Goal: Task Accomplishment & Management: Manage account settings

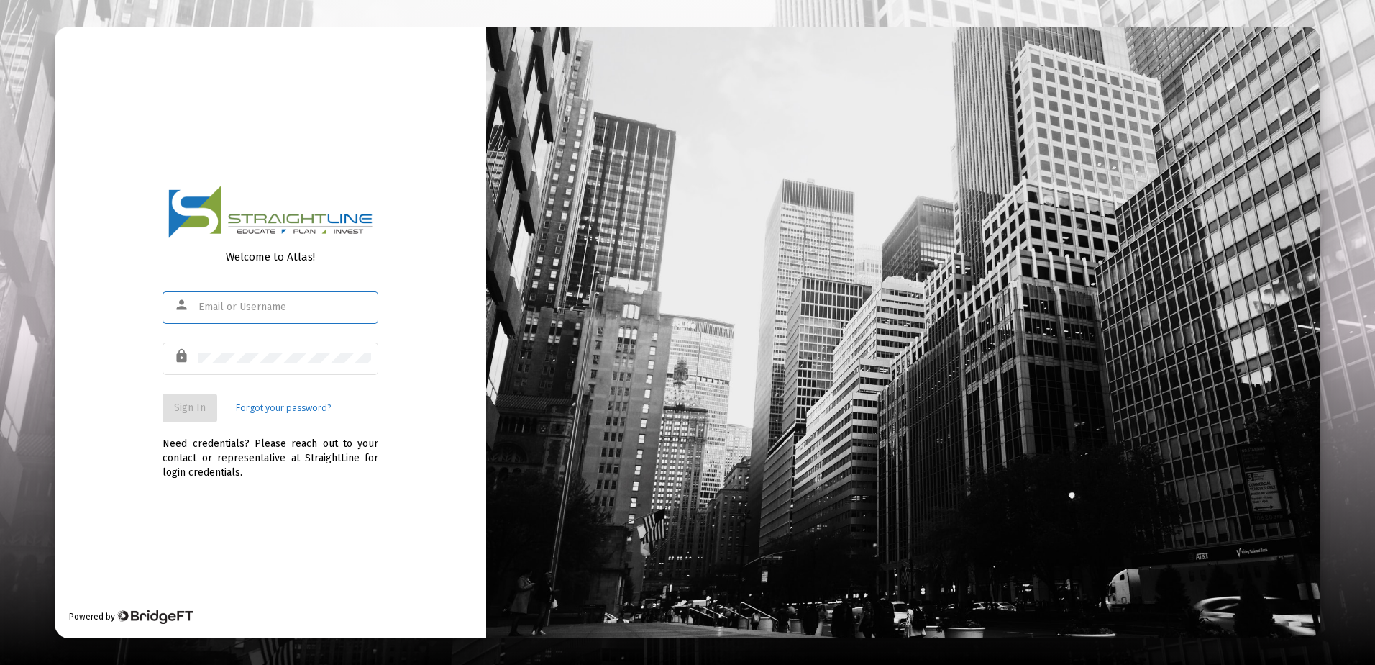
click at [250, 299] on div at bounding box center [285, 306] width 173 height 35
type input "[EMAIL_ADDRESS][DOMAIN_NAME]"
click at [189, 409] on span "Sign In" at bounding box center [190, 407] width 32 height 12
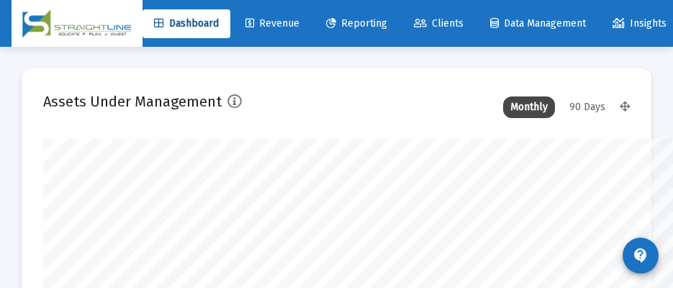
scroll to position [719025, 718727]
type input "[DATE]"
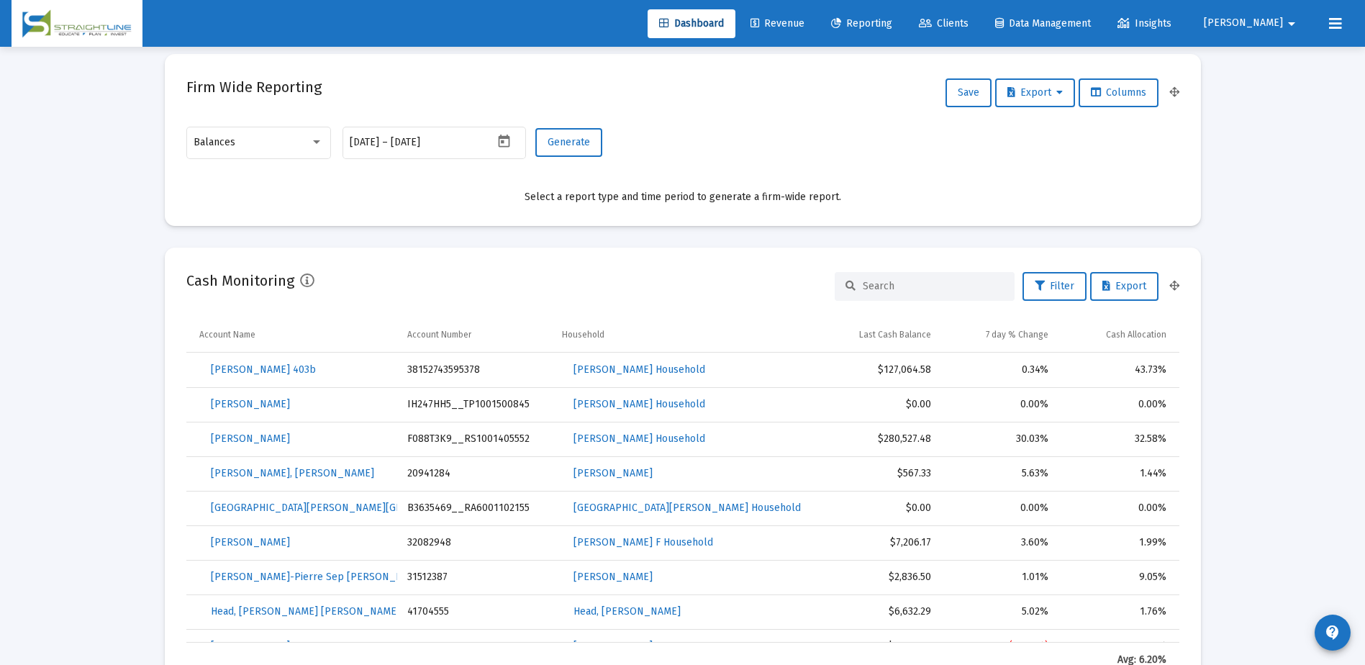
scroll to position [647, 0]
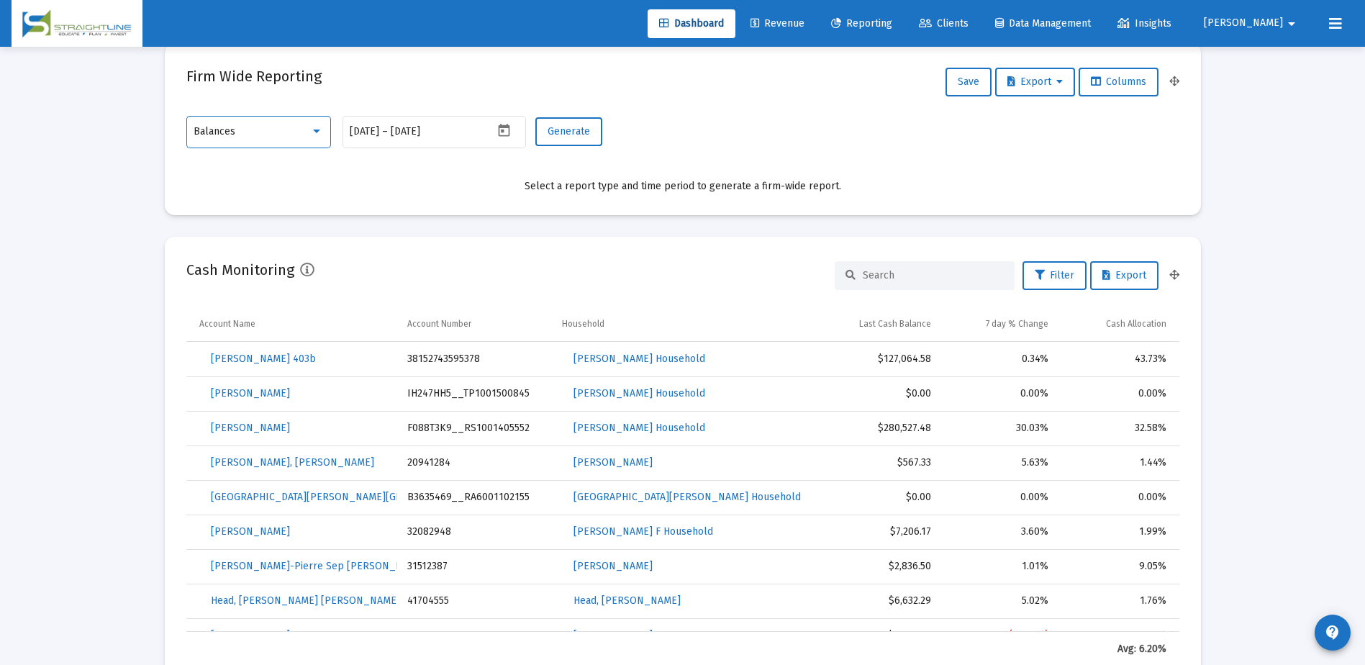
click at [314, 128] on div at bounding box center [316, 131] width 13 height 12
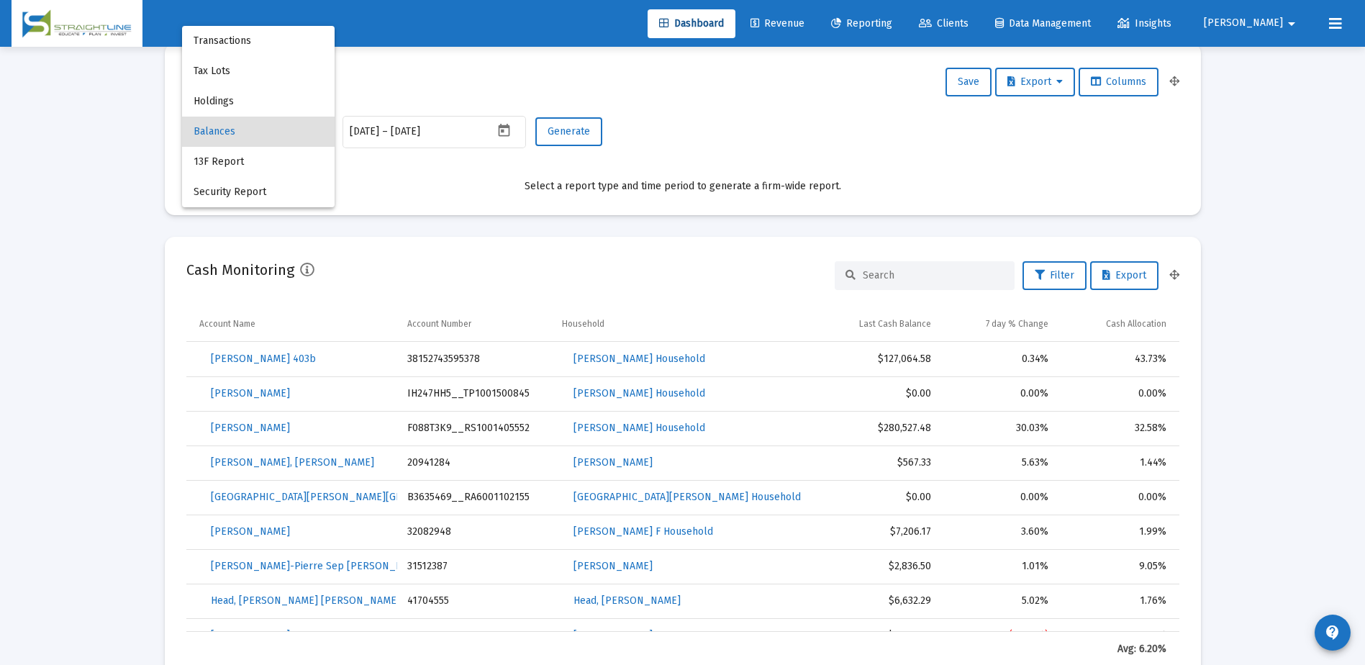
click at [406, 177] on div at bounding box center [682, 332] width 1365 height 665
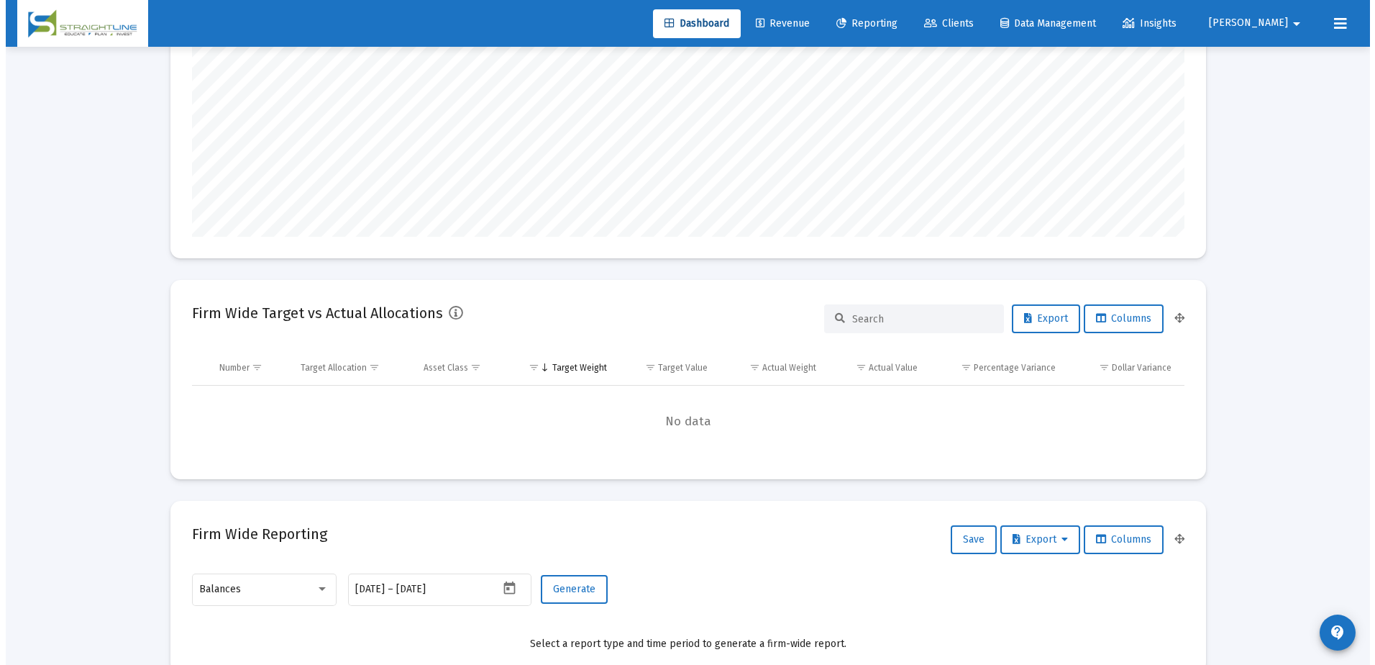
scroll to position [0, 0]
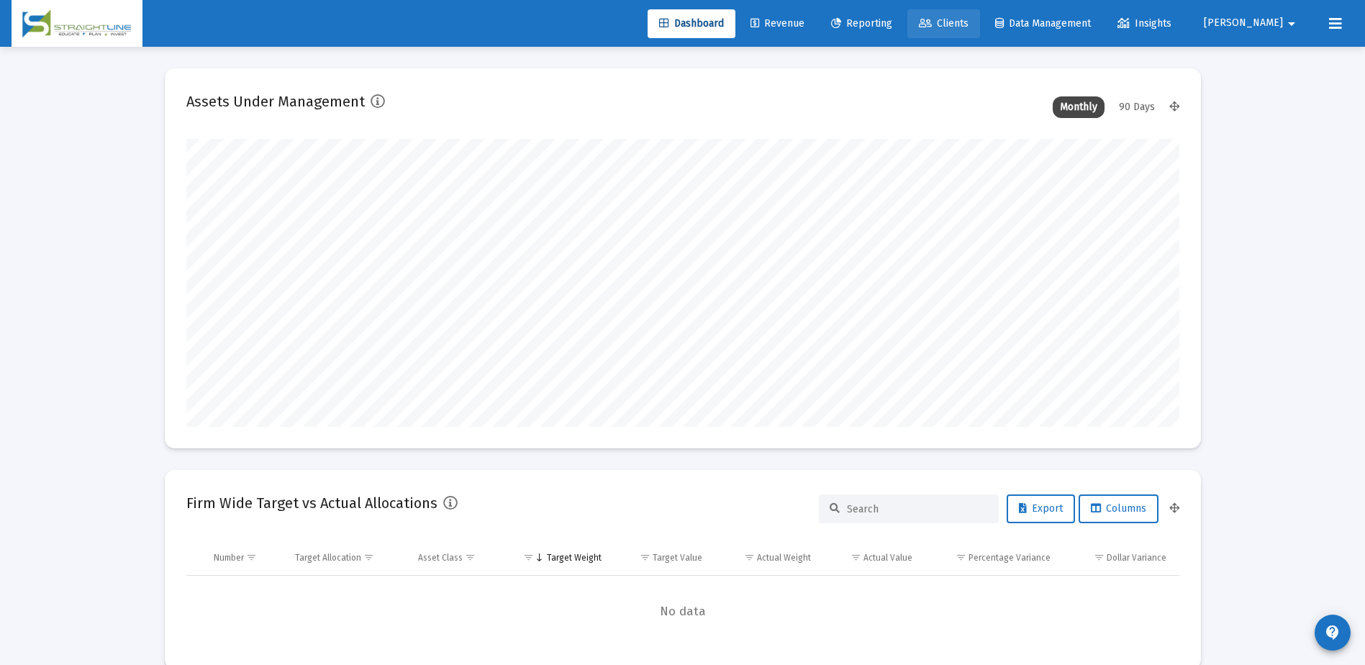
click at [968, 23] on span "Clients" at bounding box center [944, 23] width 50 height 12
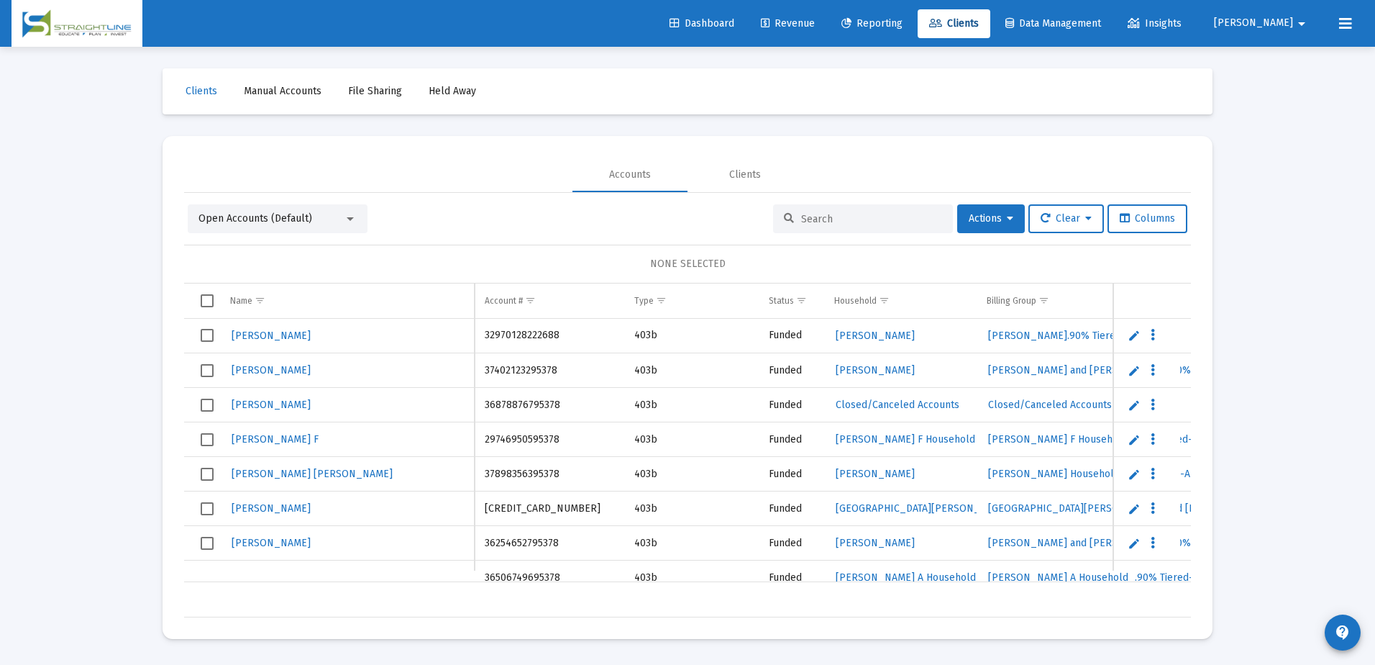
click at [355, 211] on div "Open Accounts (Default)" at bounding box center [278, 218] width 180 height 29
click at [352, 218] on div at bounding box center [350, 219] width 7 height 4
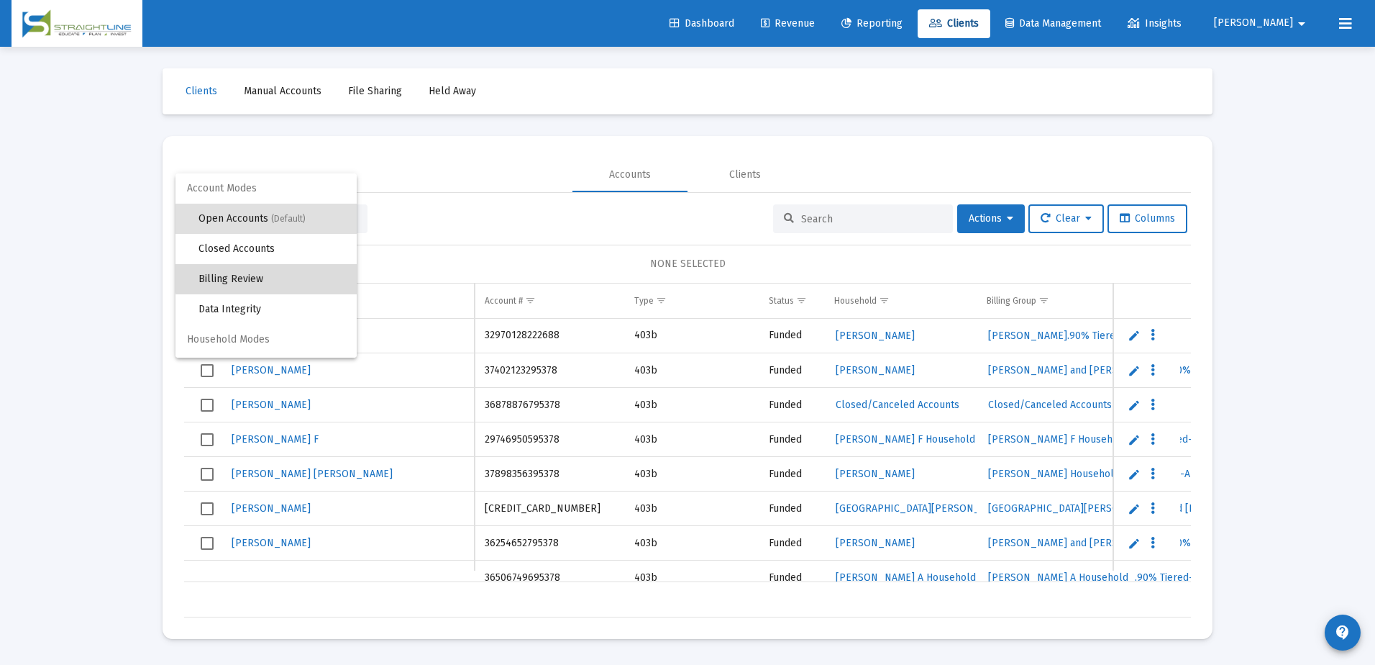
click at [276, 275] on span "Billing Review" at bounding box center [272, 279] width 147 height 30
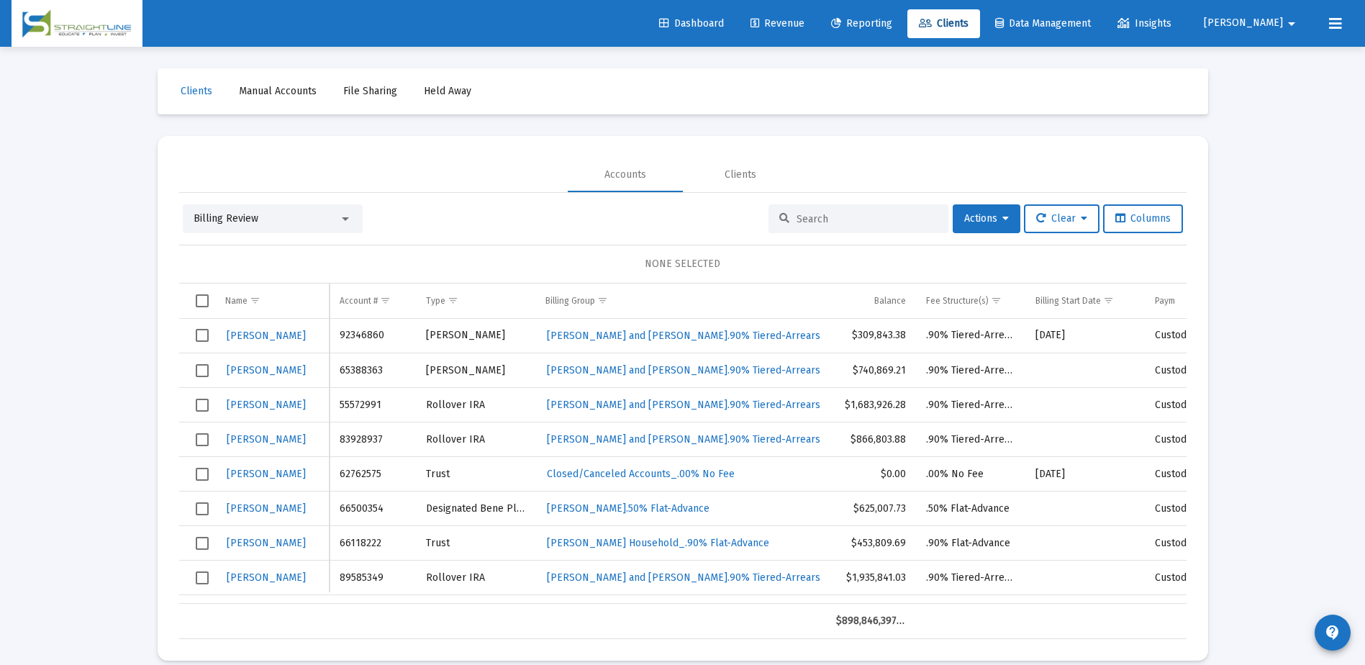
click at [819, 220] on input at bounding box center [866, 219] width 141 height 12
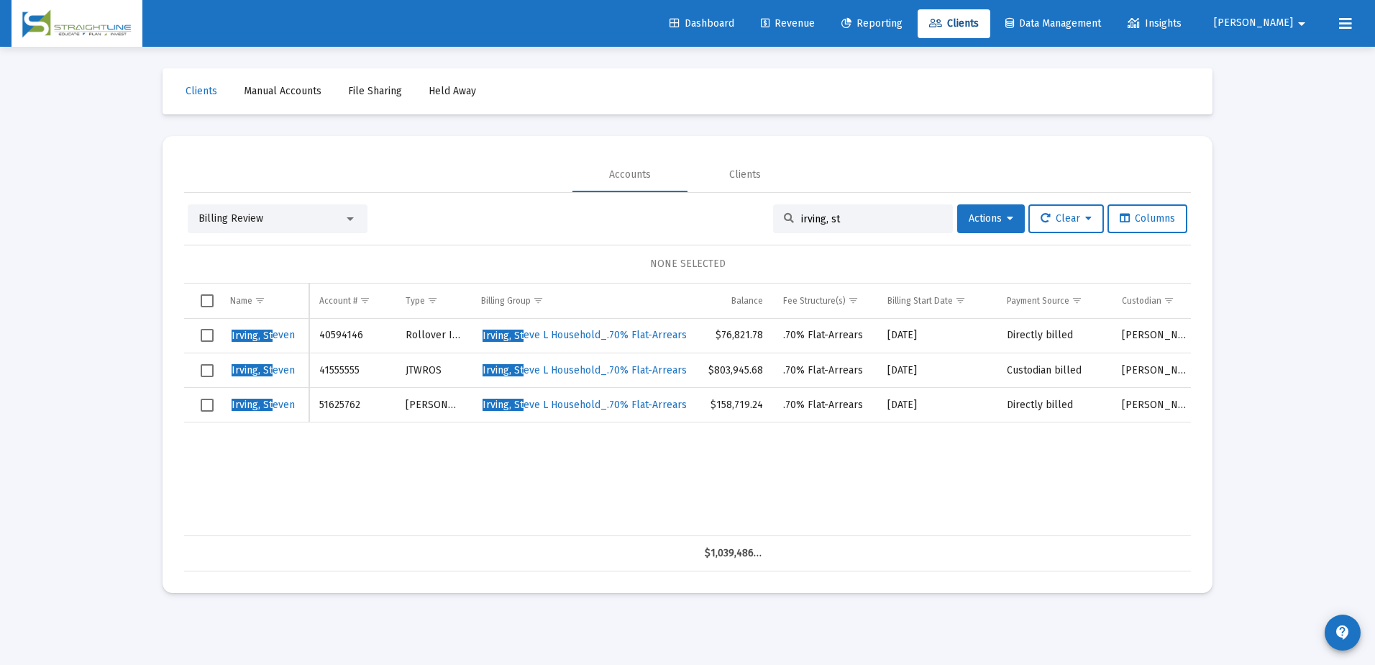
type input "irving, st"
click at [270, 398] on span "Irving, St" at bounding box center [252, 404] width 41 height 12
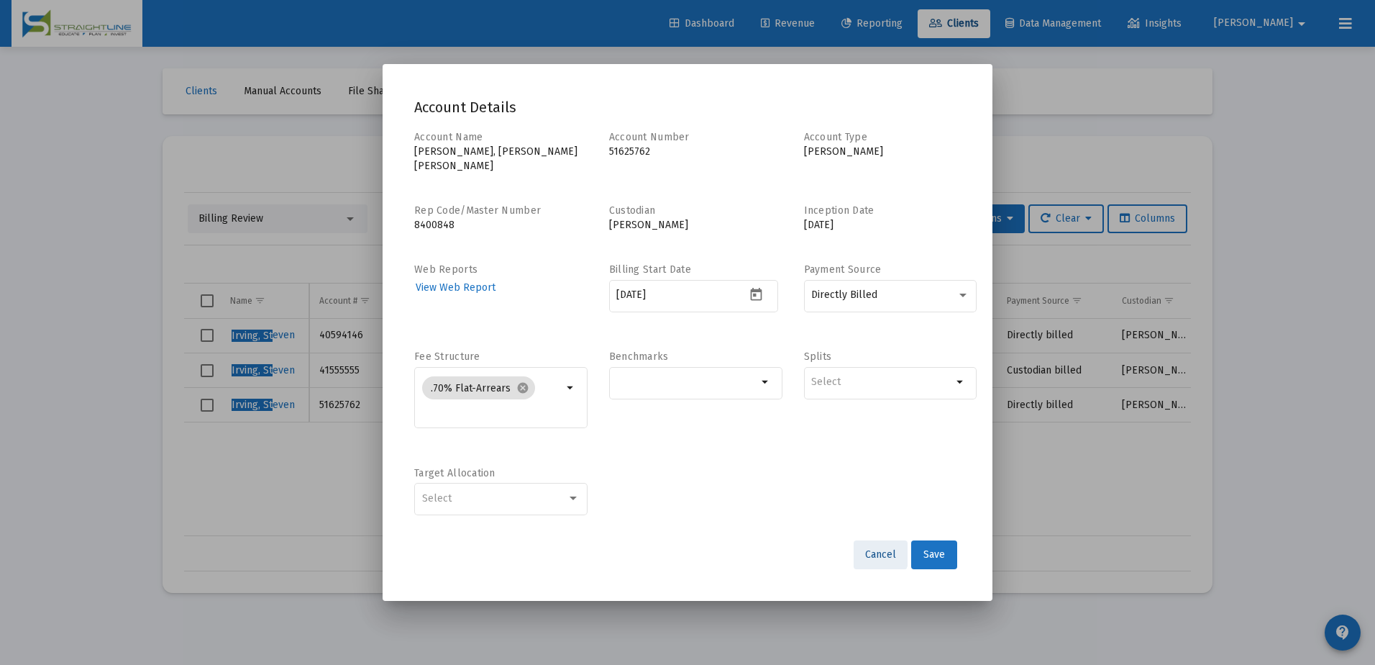
click at [870, 548] on span "Cancel" at bounding box center [880, 554] width 31 height 12
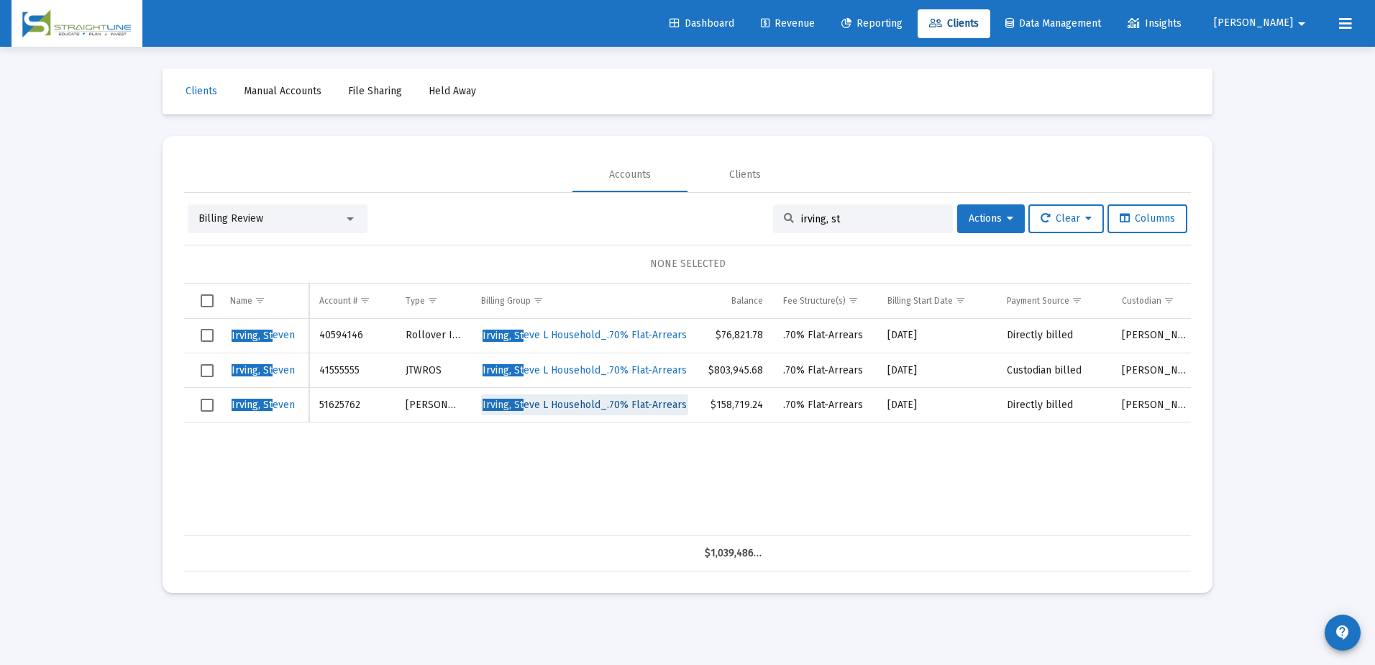
click at [590, 404] on span "[PERSON_NAME], St eve L Household_.70% Flat-Arrears" at bounding box center [585, 404] width 204 height 12
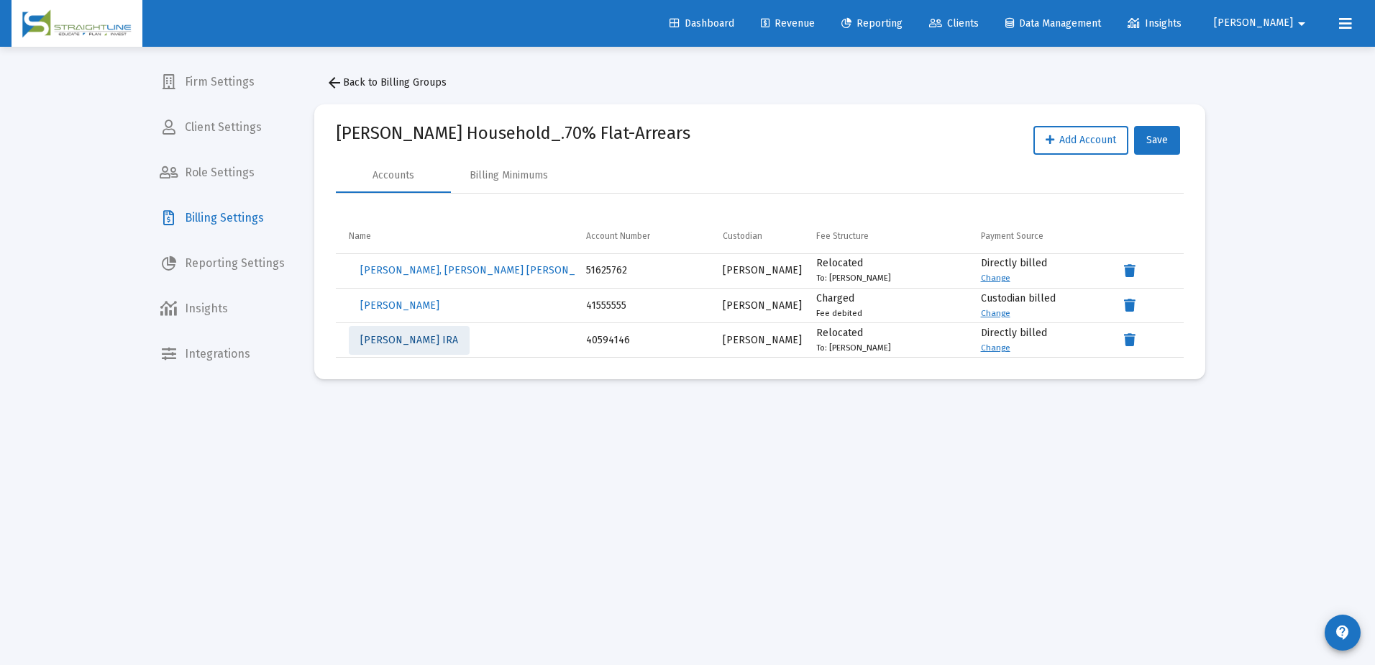
click at [445, 339] on span "[PERSON_NAME] IRA" at bounding box center [409, 340] width 98 height 12
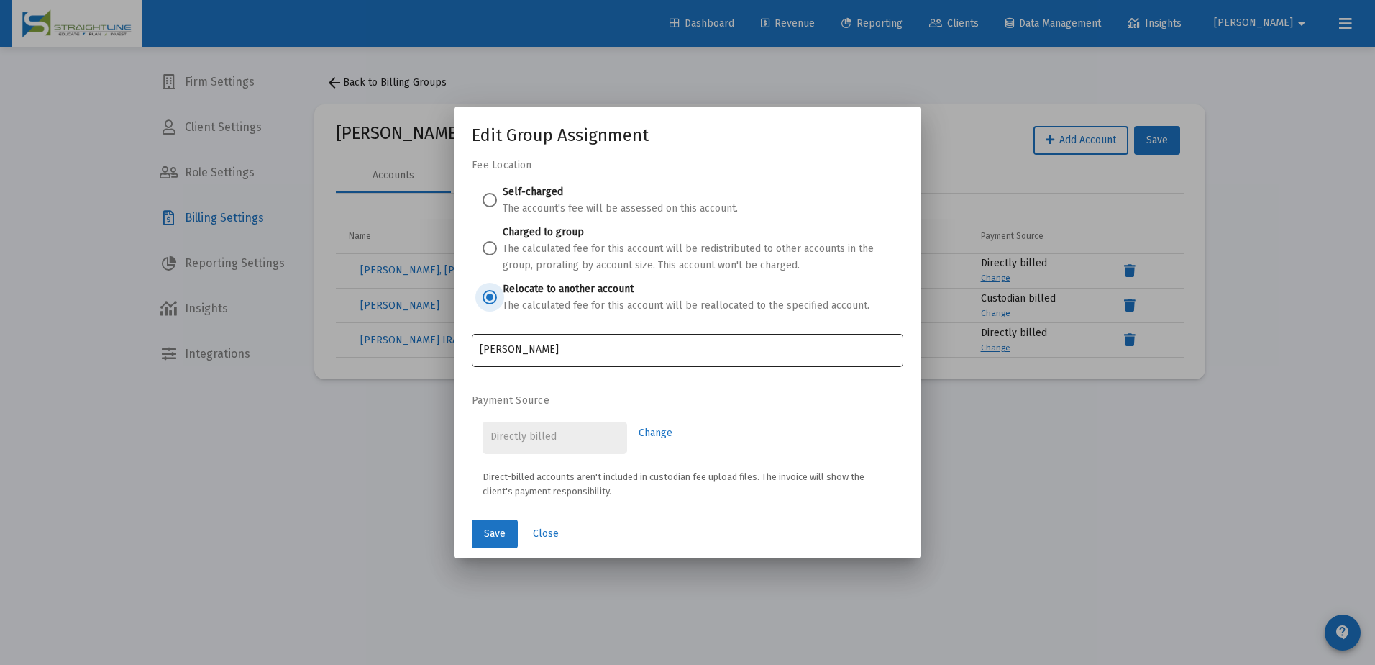
click at [548, 350] on input "[PERSON_NAME]" at bounding box center [688, 350] width 416 height 12
click at [580, 348] on input "[PERSON_NAME]" at bounding box center [688, 350] width 416 height 12
click at [1054, 422] on div at bounding box center [687, 332] width 1375 height 665
